Goal: Obtain resource: Download file/media

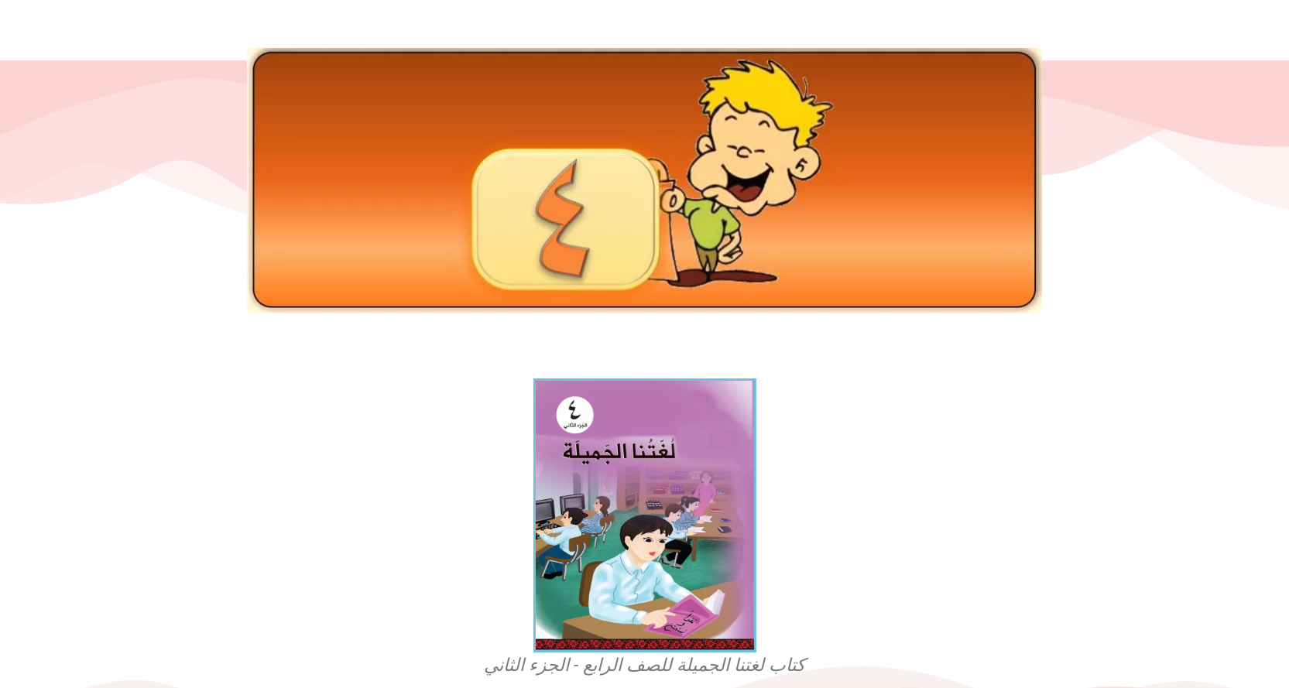
scroll to position [68, 0]
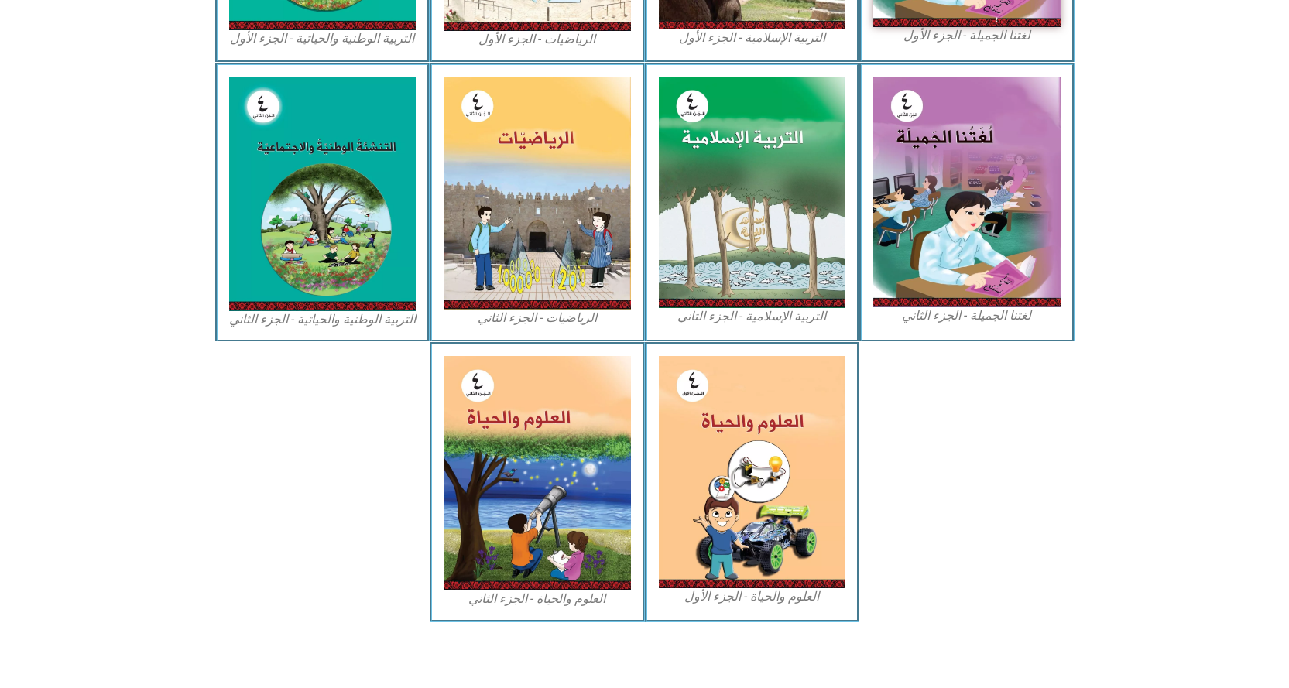
scroll to position [621, 0]
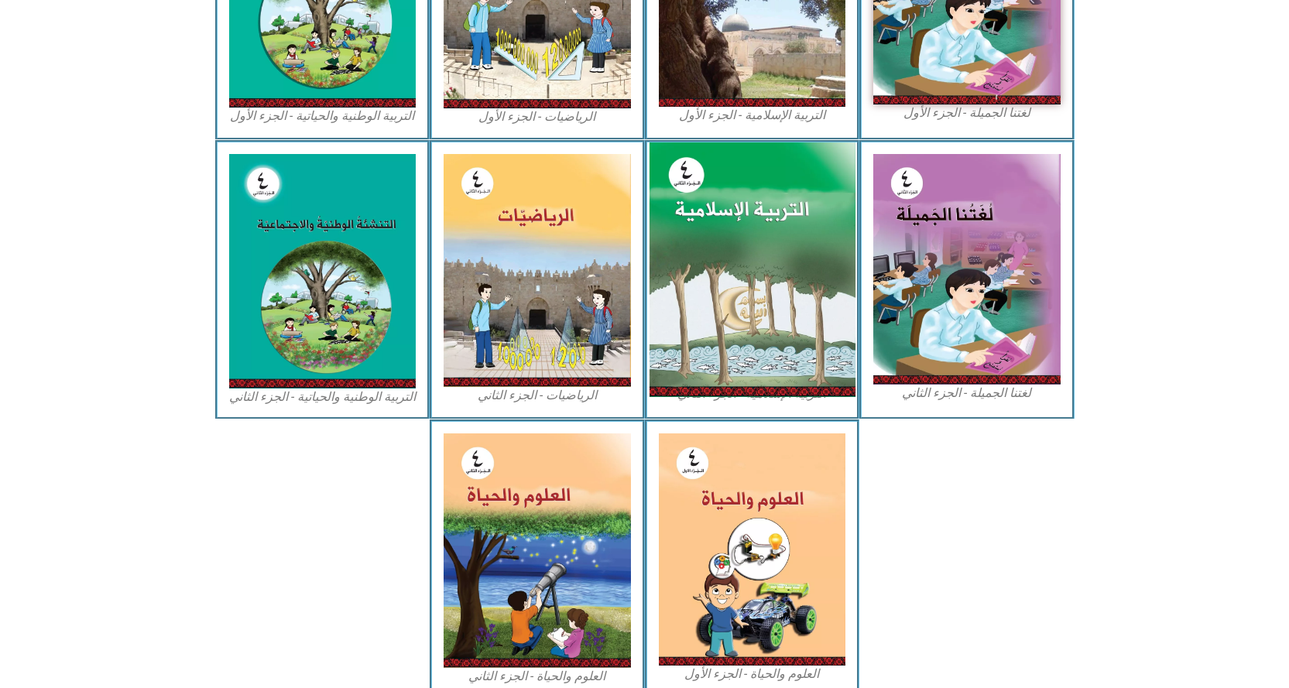
click at [746, 272] on img at bounding box center [752, 270] width 206 height 255
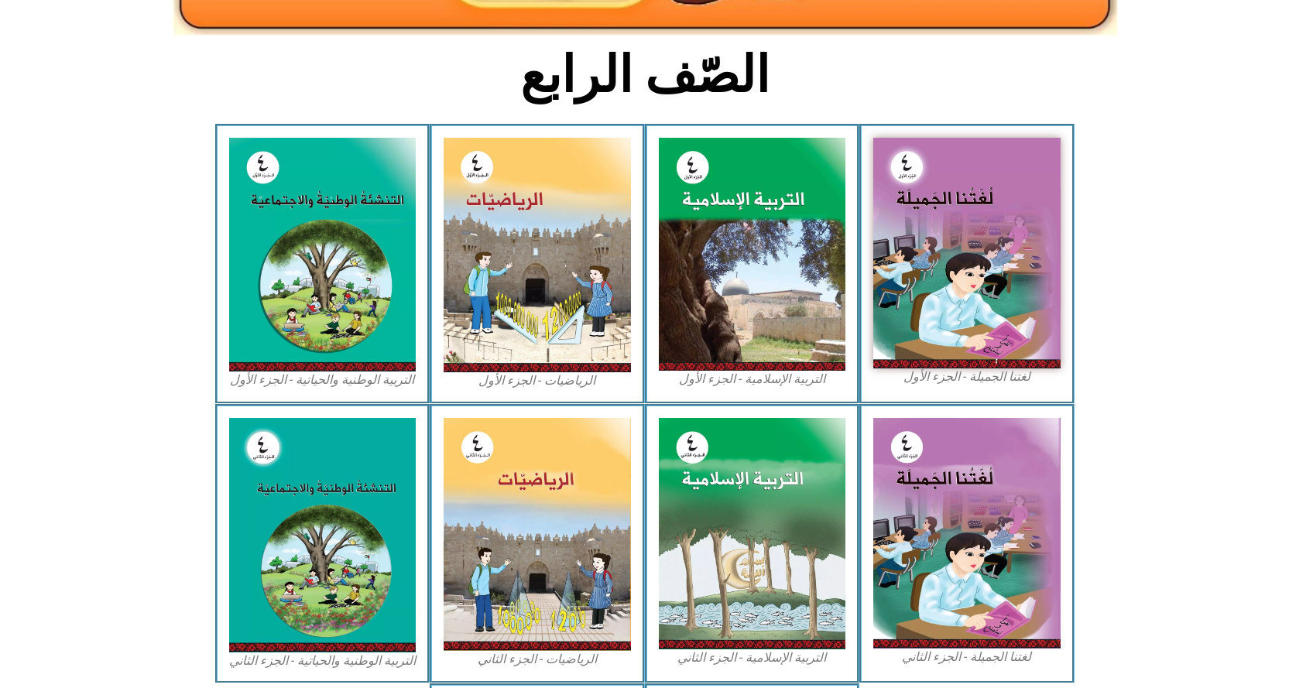
scroll to position [234, 0]
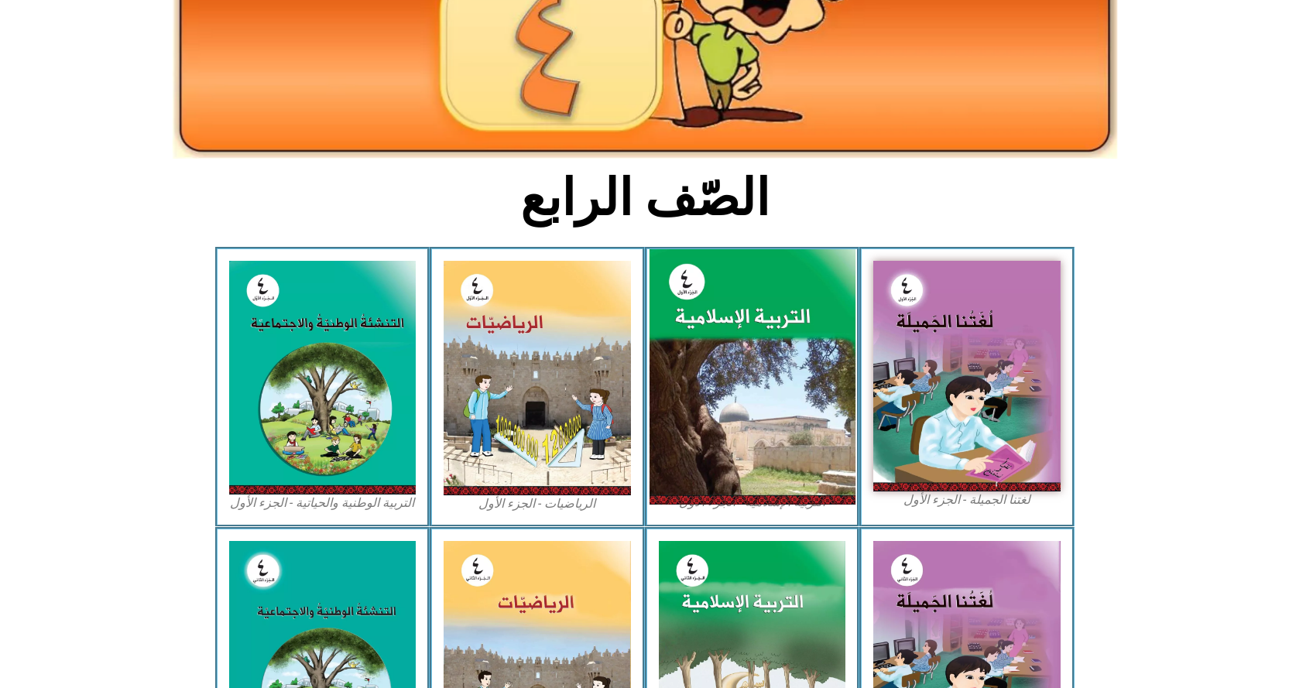
click at [763, 354] on img at bounding box center [752, 377] width 206 height 256
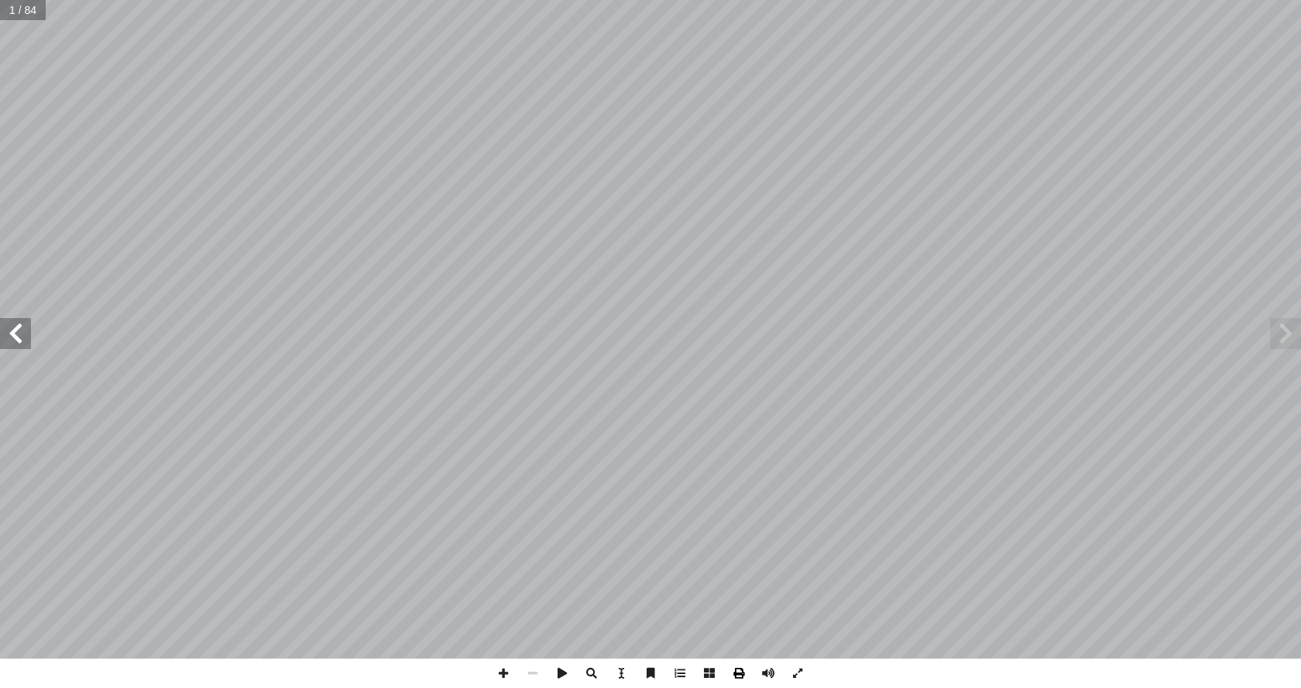
click at [739, 676] on span at bounding box center [738, 673] width 29 height 29
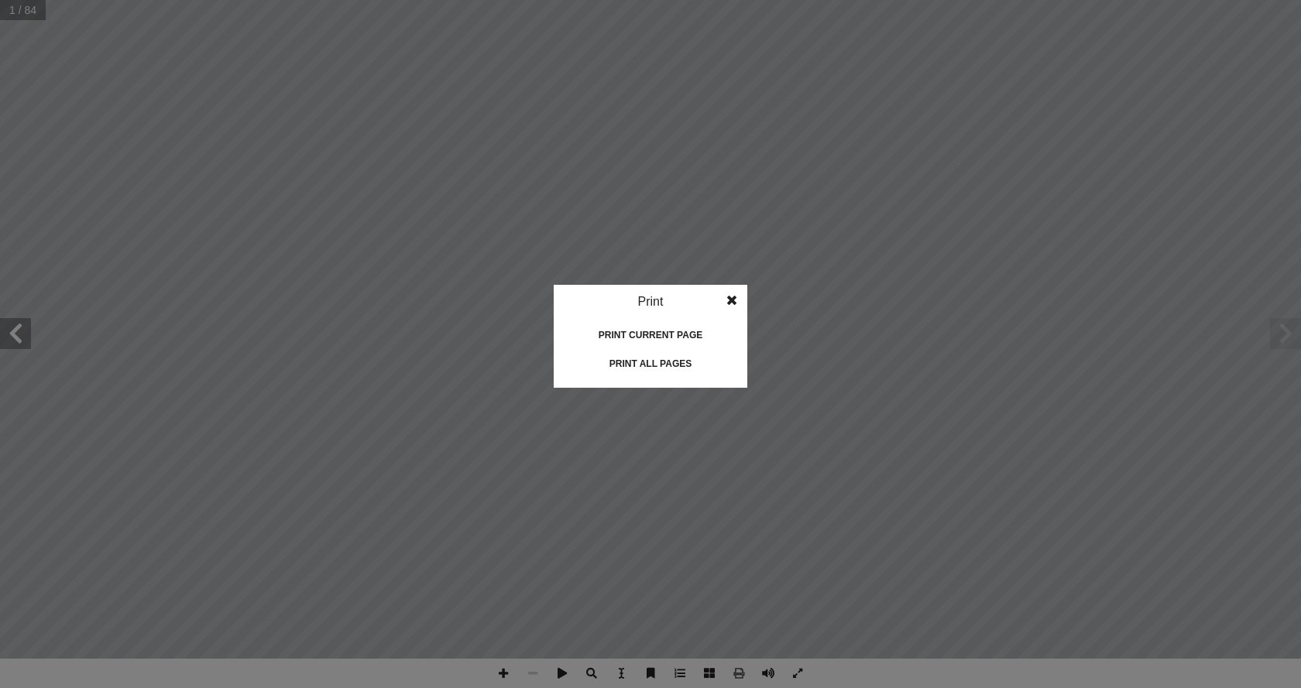
click at [685, 362] on div "Print all pages" at bounding box center [650, 364] width 155 height 25
